Goal: Task Accomplishment & Management: Manage account settings

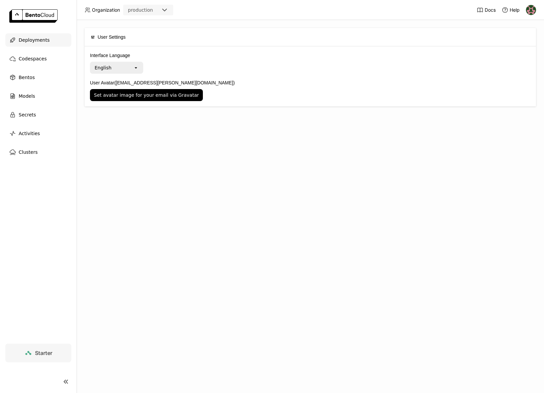
click at [44, 43] on span "Deployments" at bounding box center [34, 40] width 31 height 8
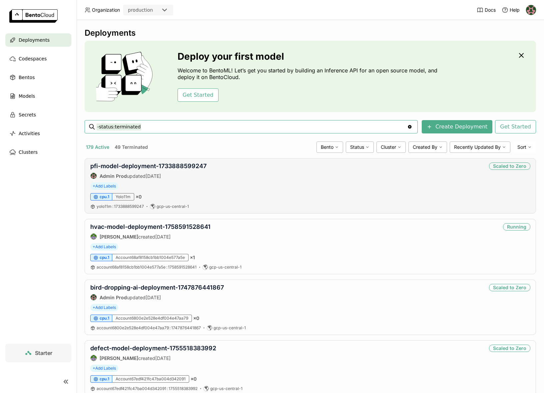
scroll to position [20, 0]
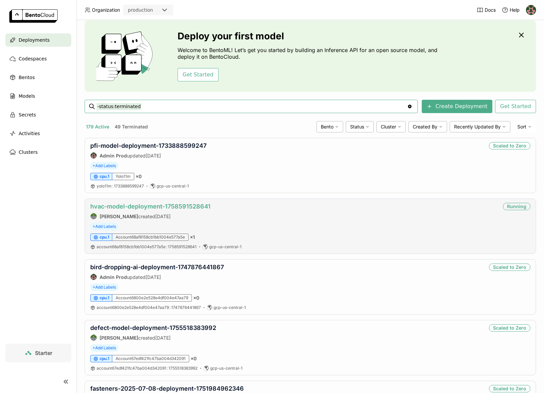
click at [185, 208] on link "hvac-model-deployment-1758591528641" at bounding box center [150, 206] width 120 height 7
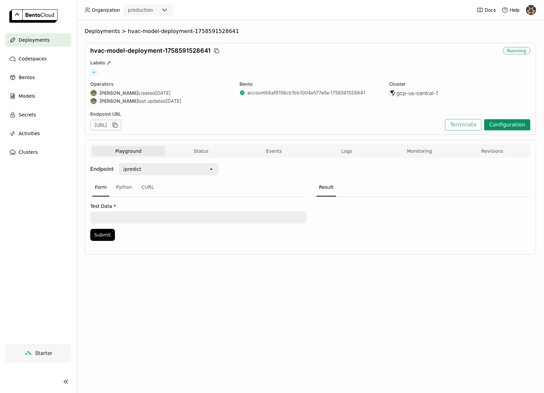
click at [513, 122] on button "Configuration" at bounding box center [507, 124] width 46 height 11
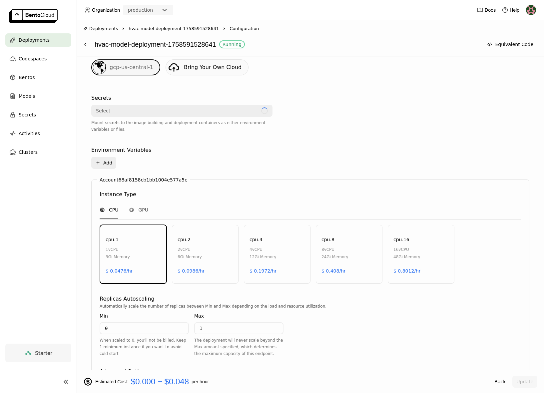
scroll to position [215, 0]
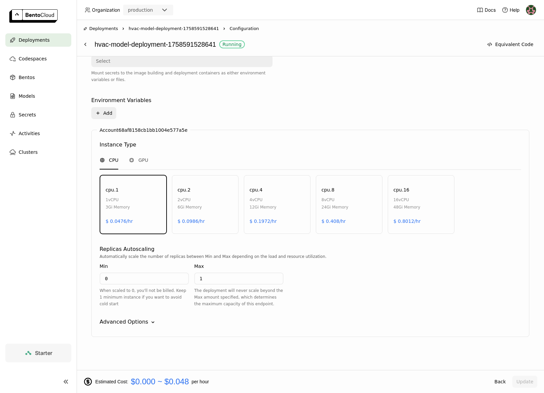
click at [152, 280] on input "0" at bounding box center [144, 278] width 88 height 11
type input "1"
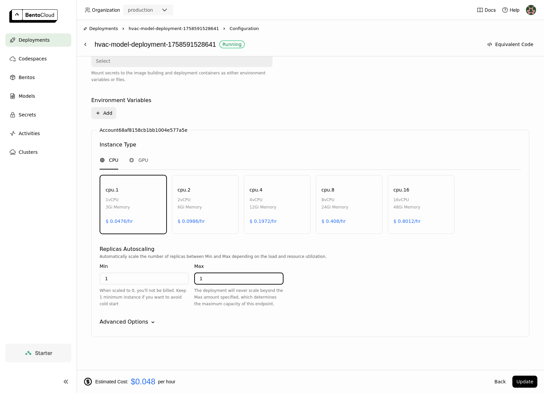
click at [234, 274] on input "1" at bounding box center [239, 278] width 88 height 11
type input "2"
type input "3"
click at [177, 276] on input "1" at bounding box center [144, 278] width 88 height 11
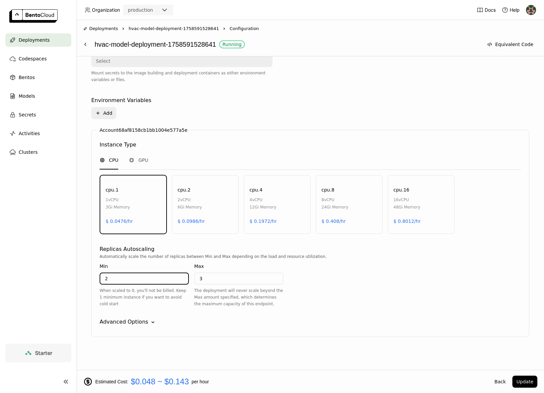
type input "2"
click at [215, 280] on input "3" at bounding box center [239, 278] width 88 height 11
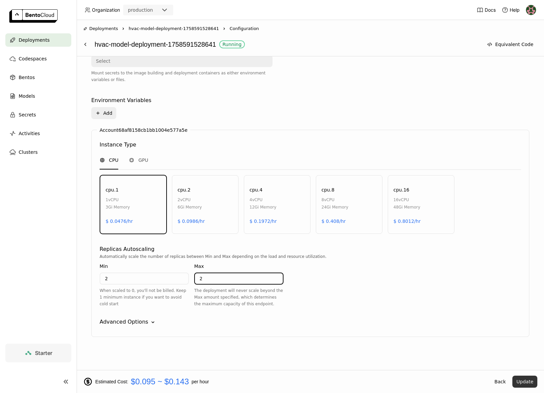
type input "2"
click at [523, 376] on button "Update" at bounding box center [525, 381] width 25 height 12
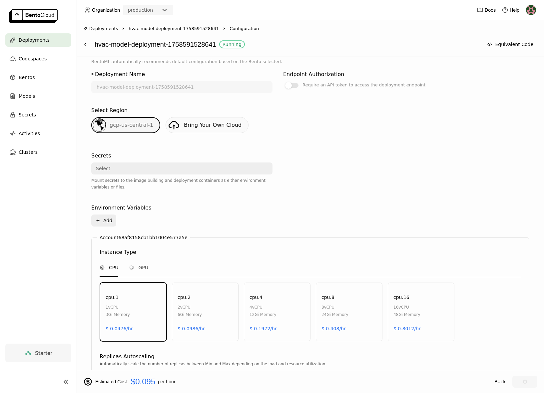
scroll to position [37, 0]
